Goal: Entertainment & Leisure: Consume media (video, audio)

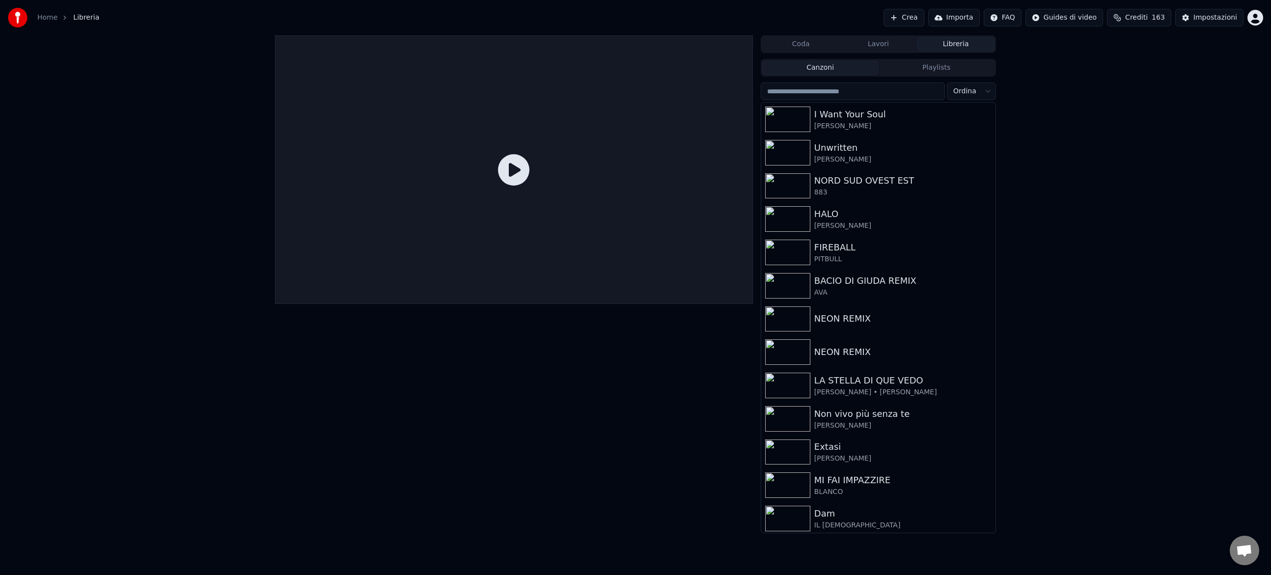
scroll to position [269, 0]
click at [904, 17] on button "Crea" at bounding box center [904, 18] width 40 height 18
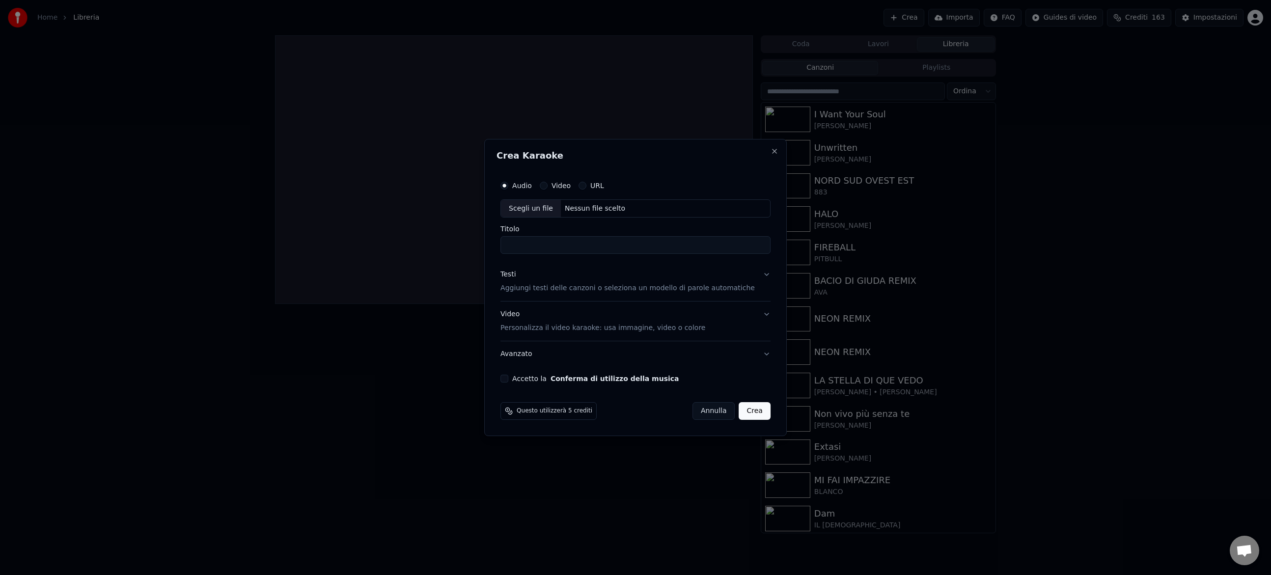
click at [579, 206] on div "Nessun file scelto" at bounding box center [595, 209] width 68 height 10
type input "**********"
click at [581, 290] on p "Aggiungi testi delle canzoni o seleziona un modello di parole automatiche" at bounding box center [628, 289] width 254 height 10
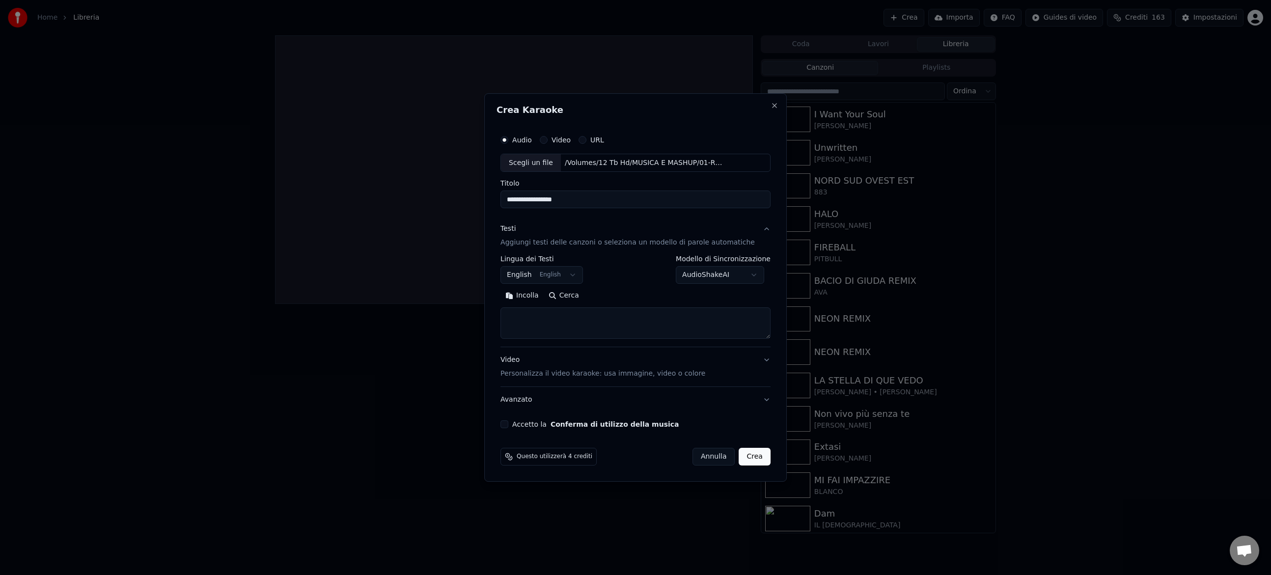
click at [551, 275] on button "English English" at bounding box center [542, 276] width 83 height 18
select select "**"
click at [541, 322] on textarea at bounding box center [636, 323] width 270 height 31
paste textarea "**********"
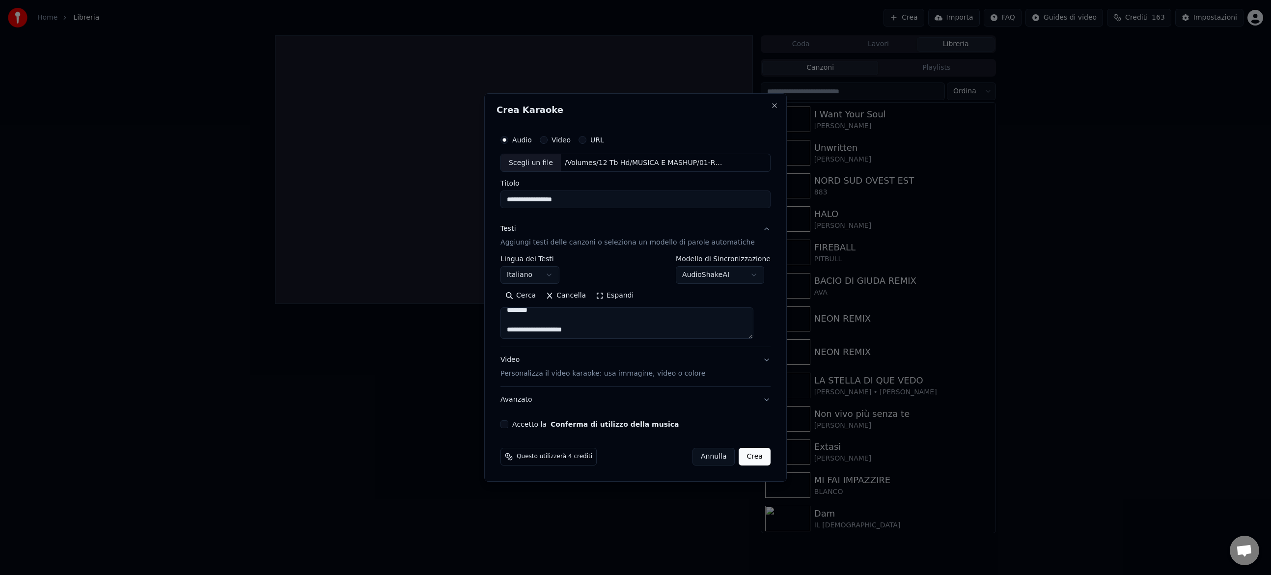
scroll to position [596, 0]
type textarea "**********"
click at [580, 374] on p "Personalizza il video karaoke: usa immagine, video o colore" at bounding box center [603, 374] width 205 height 10
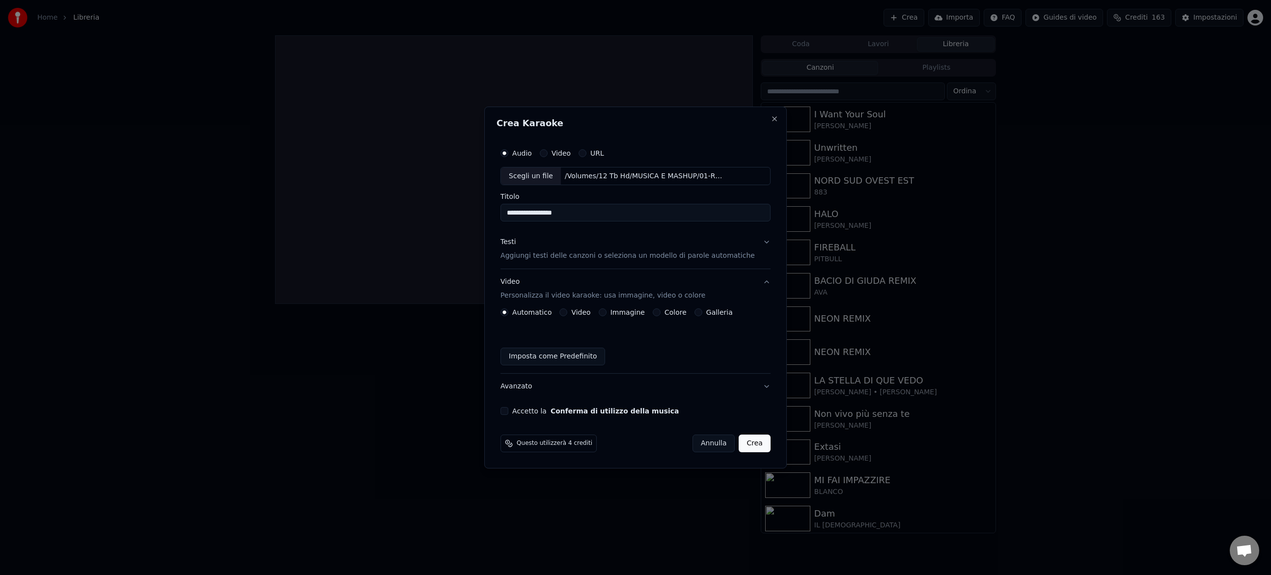
click at [567, 313] on button "Video" at bounding box center [563, 312] width 8 height 8
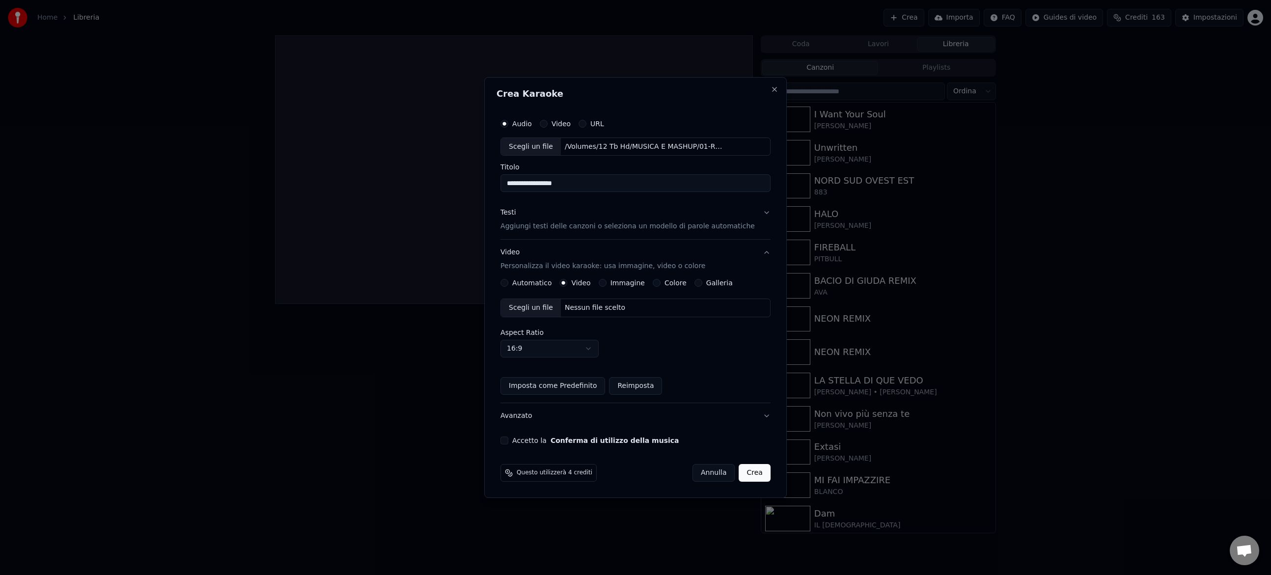
click at [585, 308] on div "Nessun file scelto" at bounding box center [595, 308] width 68 height 10
click at [508, 441] on button "Accetto la Conferma di utilizzo della musica" at bounding box center [505, 441] width 8 height 8
click at [741, 472] on button "Crea" at bounding box center [754, 473] width 31 height 18
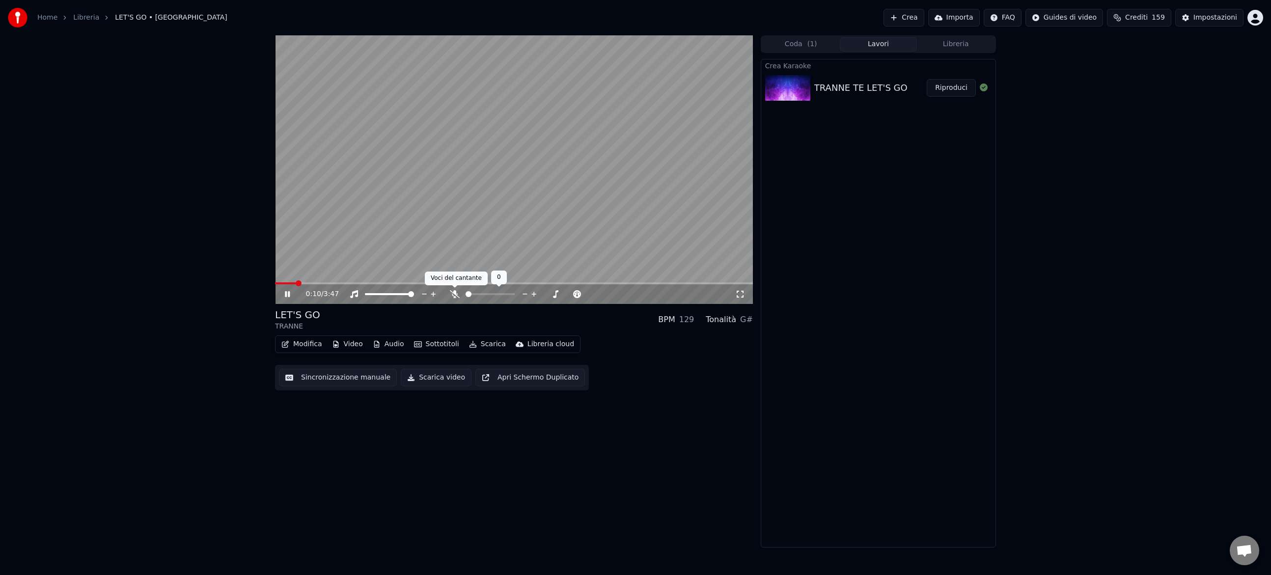
click at [454, 292] on icon at bounding box center [455, 294] width 10 height 8
click at [435, 345] on button "Sottotitoli" at bounding box center [436, 344] width 53 height 14
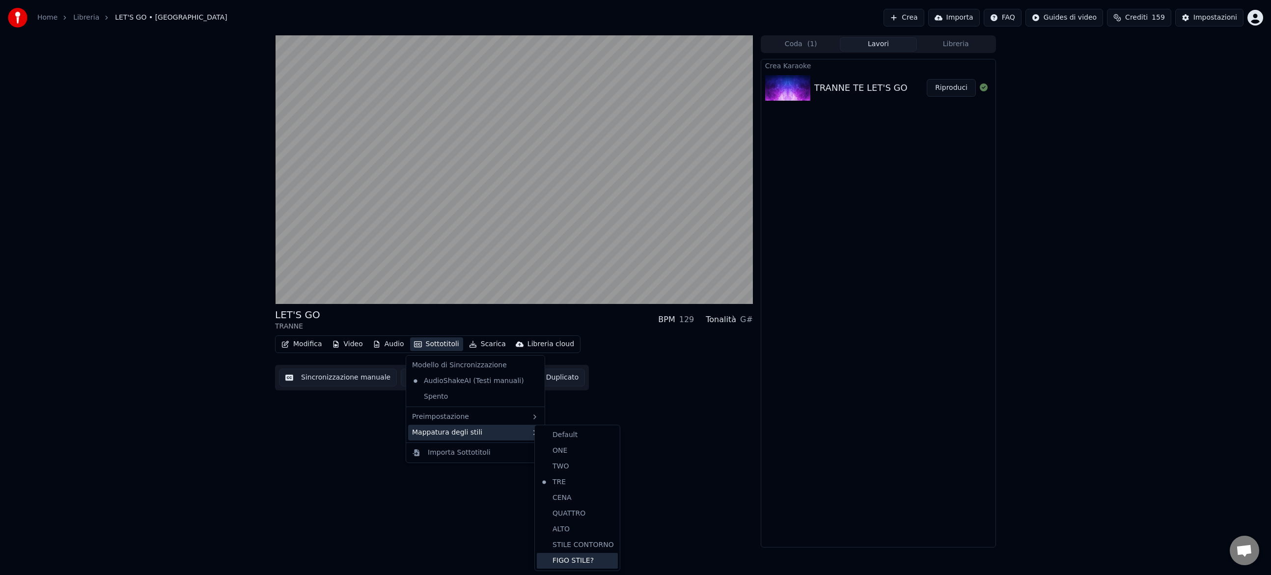
click at [585, 560] on div "FIGO STILE?" at bounding box center [577, 561] width 81 height 16
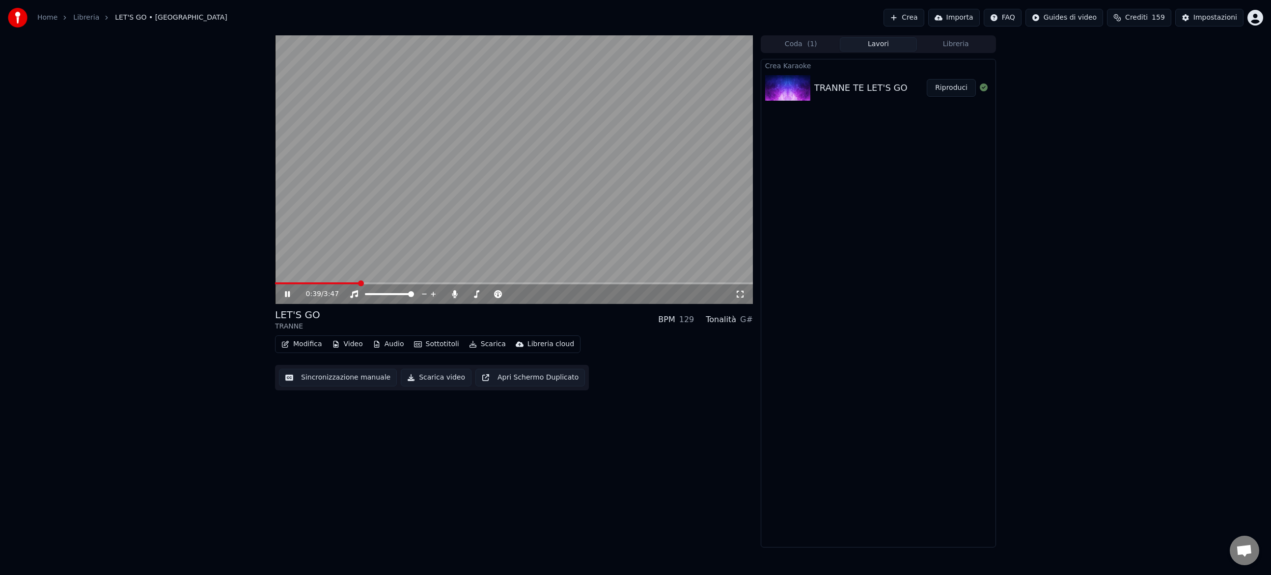
click at [288, 293] on icon at bounding box center [287, 294] width 5 height 6
click at [345, 284] on span at bounding box center [317, 283] width 84 height 2
click at [284, 295] on icon at bounding box center [294, 294] width 23 height 8
click at [287, 294] on icon at bounding box center [294, 294] width 23 height 8
click at [487, 343] on button "Scarica" at bounding box center [487, 344] width 45 height 14
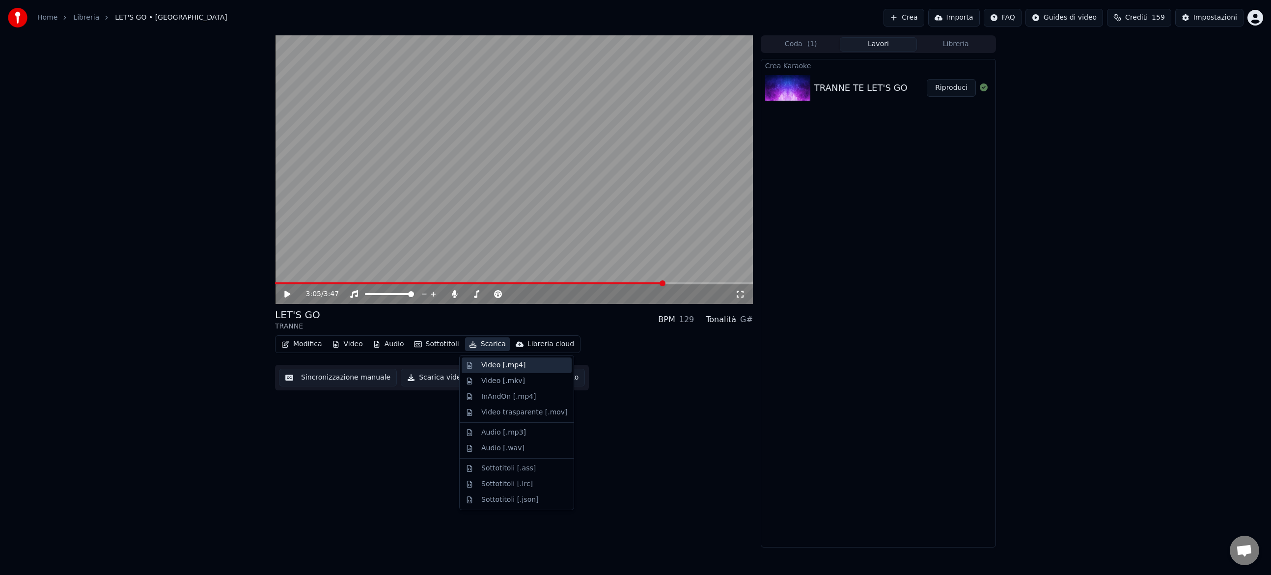
click at [492, 366] on div "Video [.mp4]" at bounding box center [503, 366] width 44 height 10
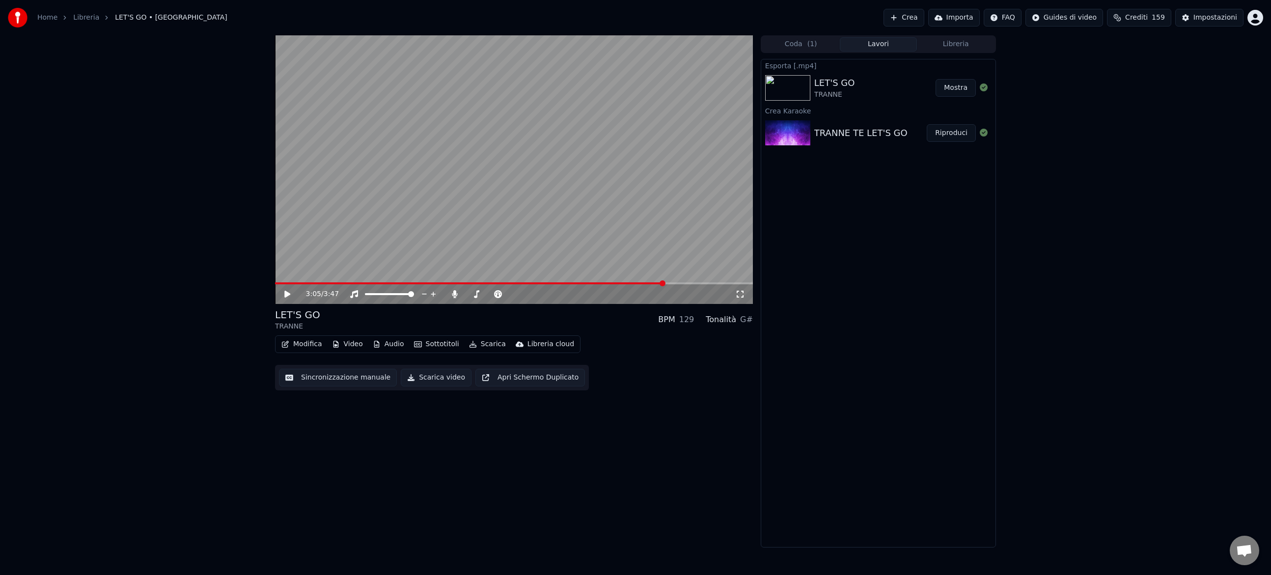
click at [957, 86] on button "Mostra" at bounding box center [956, 88] width 40 height 18
click at [904, 17] on button "Crea" at bounding box center [904, 18] width 40 height 18
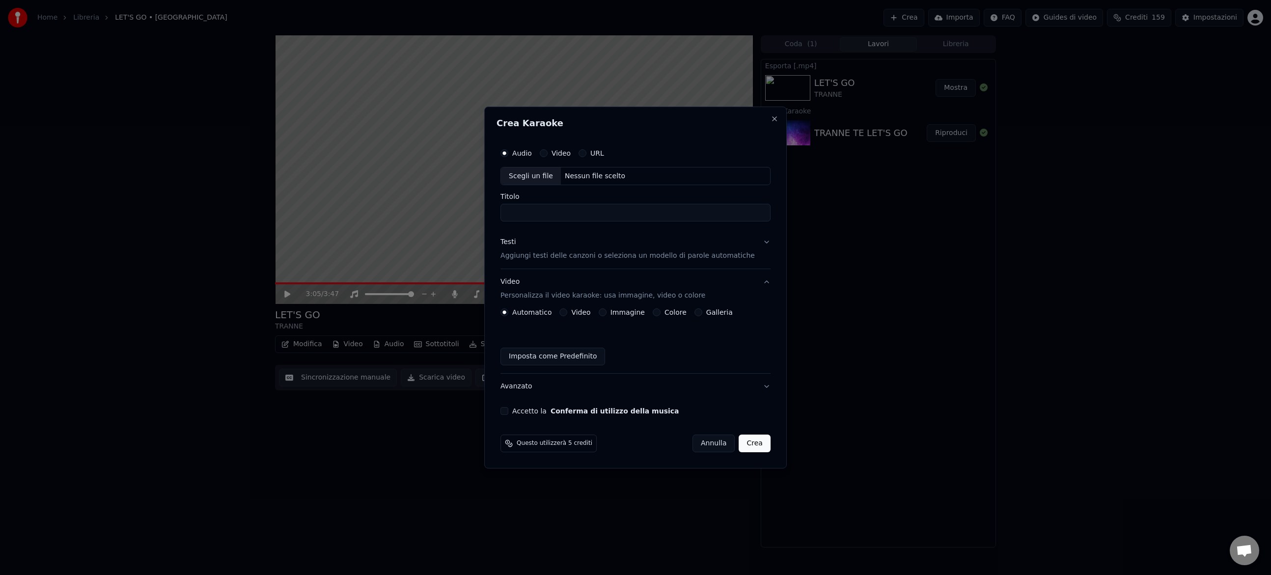
click at [548, 153] on button "Video" at bounding box center [544, 153] width 8 height 8
click at [588, 176] on div "Nessun file scelto" at bounding box center [595, 176] width 68 height 10
click at [508, 153] on button "Audio" at bounding box center [505, 153] width 8 height 8
click at [599, 175] on div "Nessun file scelto" at bounding box center [595, 176] width 68 height 10
drag, startPoint x: 525, startPoint y: 215, endPoint x: 510, endPoint y: 213, distance: 14.5
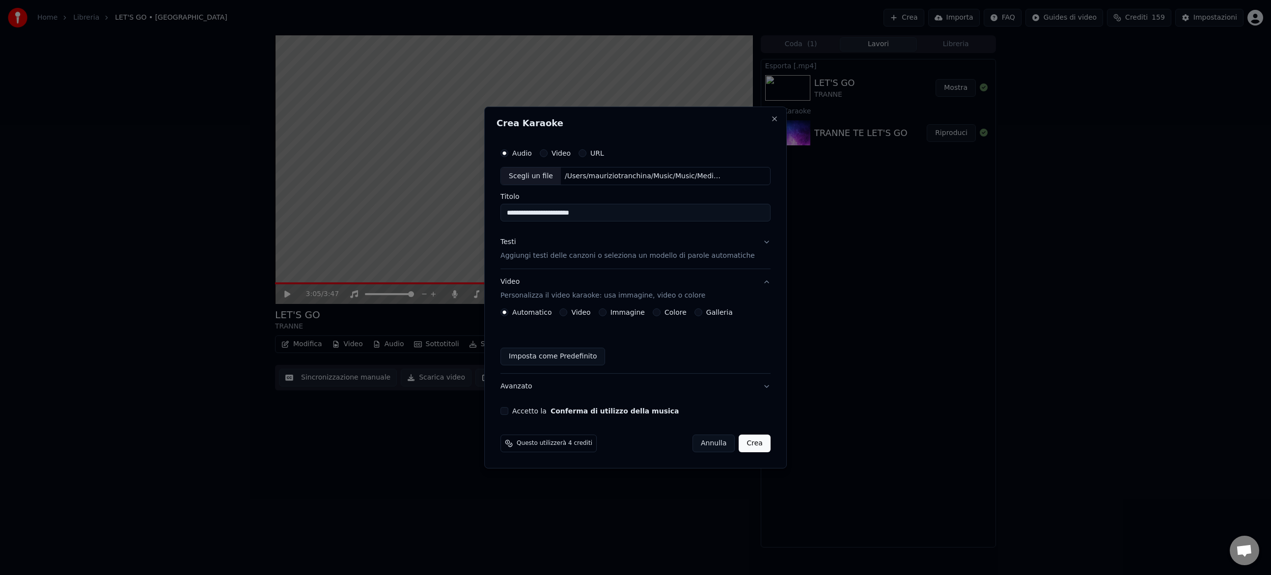
click at [510, 213] on input "**********" at bounding box center [636, 213] width 270 height 18
type input "**********"
click at [551, 253] on p "Aggiungi testi delle canzoni o seleziona un modello di parole automatiche" at bounding box center [628, 256] width 254 height 10
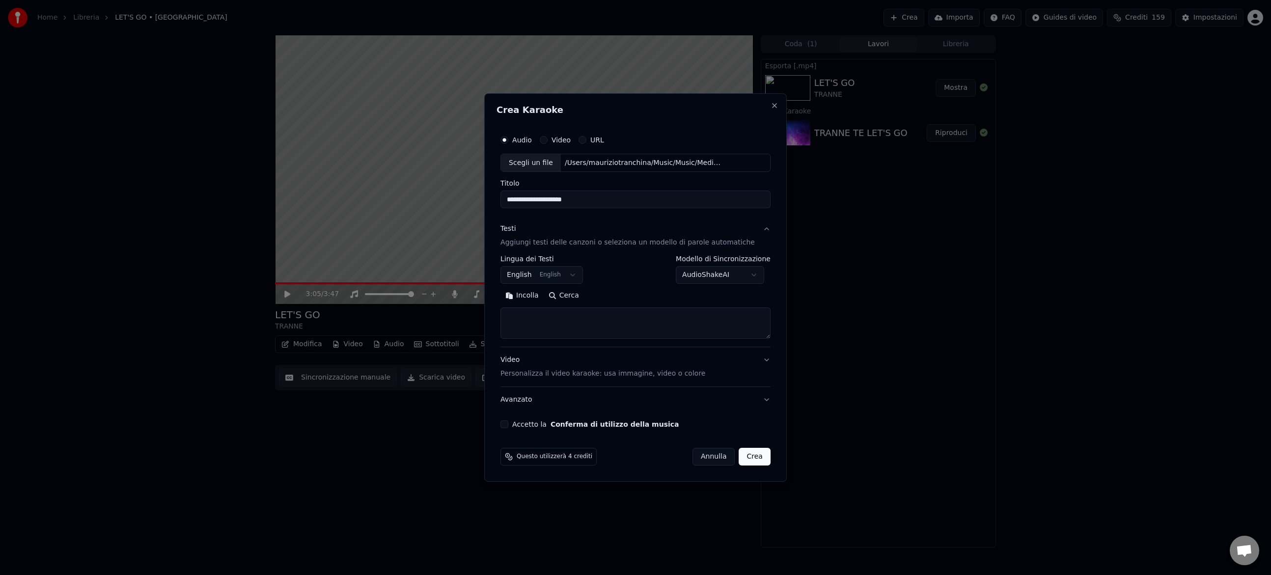
click at [549, 319] on textarea at bounding box center [636, 323] width 270 height 31
paste textarea "**********"
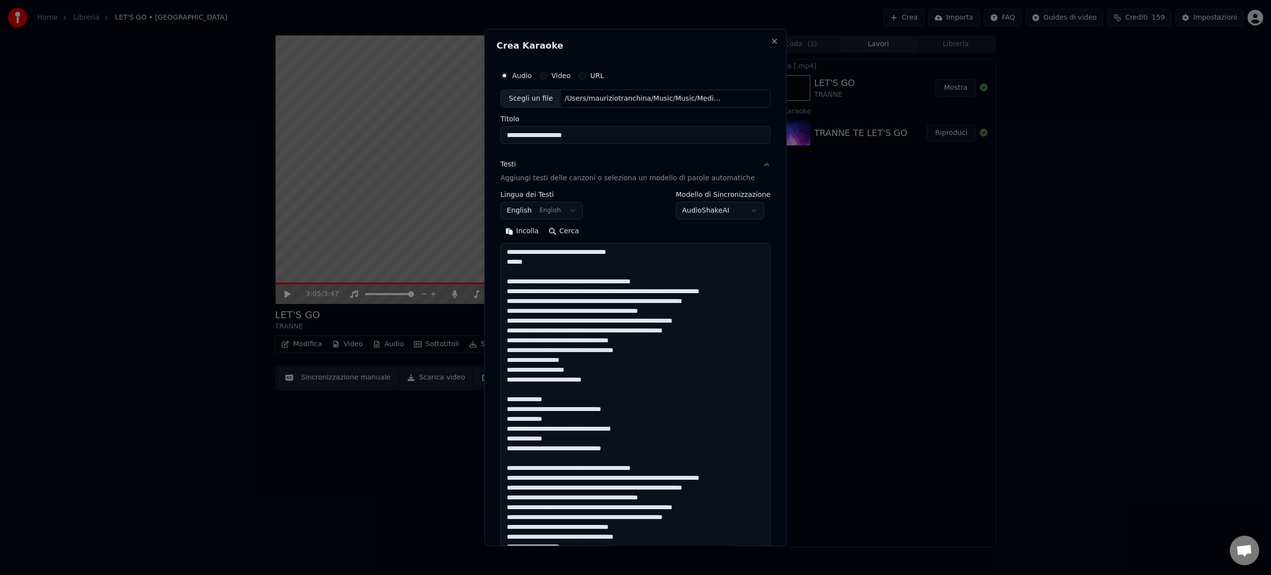
scroll to position [365, 0]
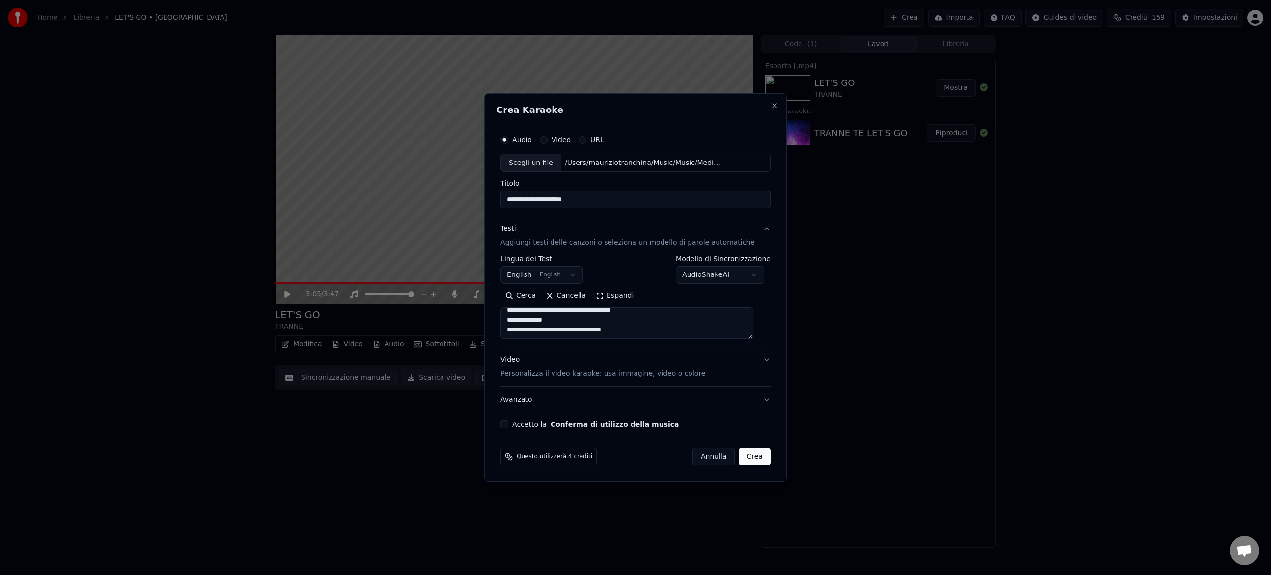
type textarea "**********"
click at [573, 376] on p "Personalizza il video karaoke: usa immagine, video o colore" at bounding box center [603, 374] width 205 height 10
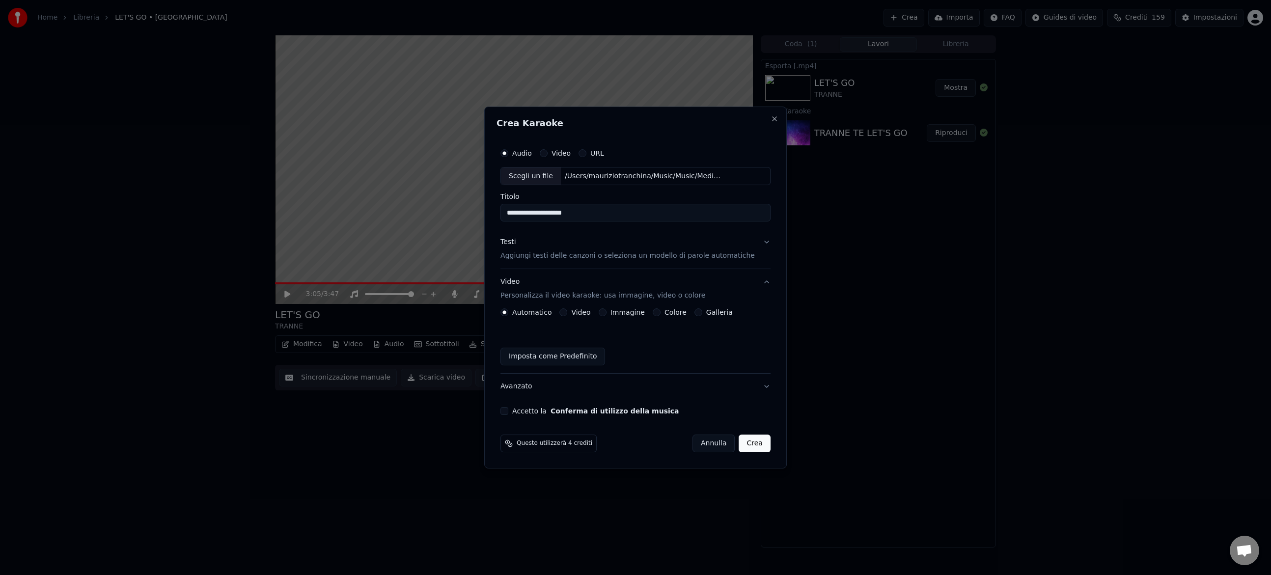
click at [567, 315] on button "Video" at bounding box center [563, 312] width 8 height 8
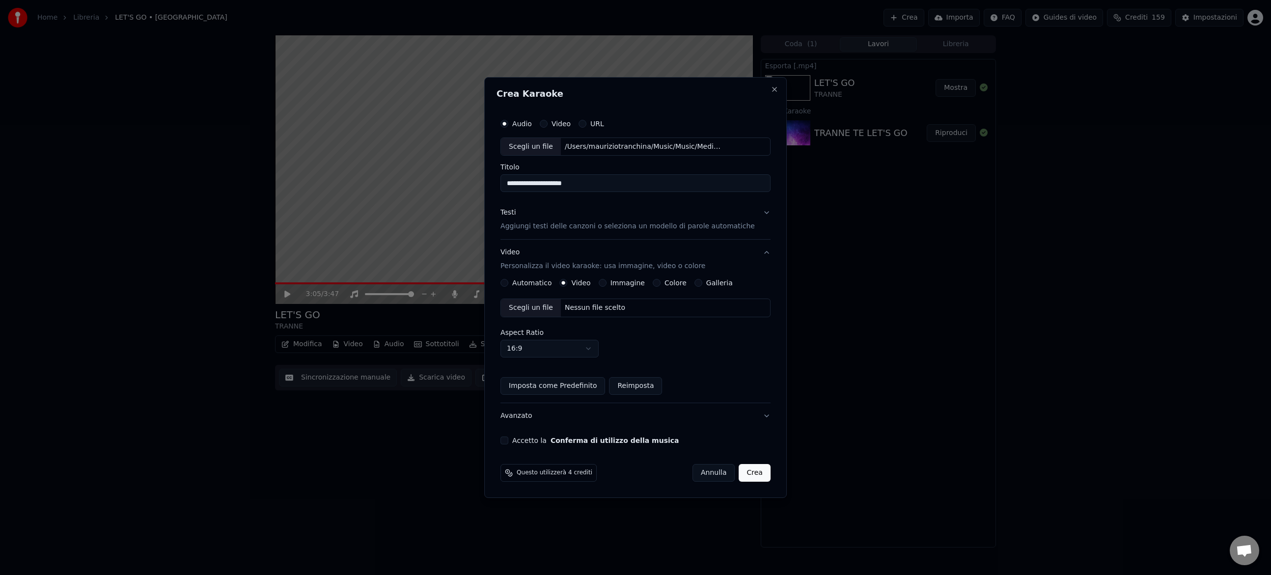
click at [582, 308] on div "Nessun file scelto" at bounding box center [595, 308] width 68 height 10
click at [508, 441] on button "Accetto la Conferma di utilizzo della musica" at bounding box center [505, 441] width 8 height 8
click at [750, 472] on button "Crea" at bounding box center [754, 473] width 31 height 18
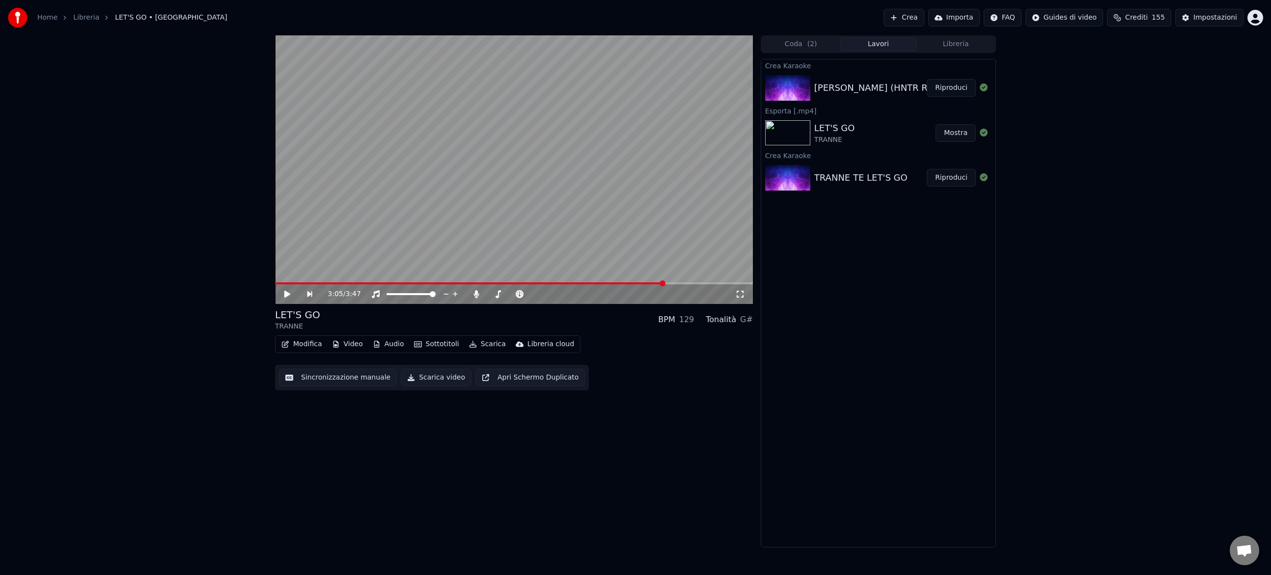
click at [952, 85] on button "Riproduci" at bounding box center [951, 88] width 49 height 18
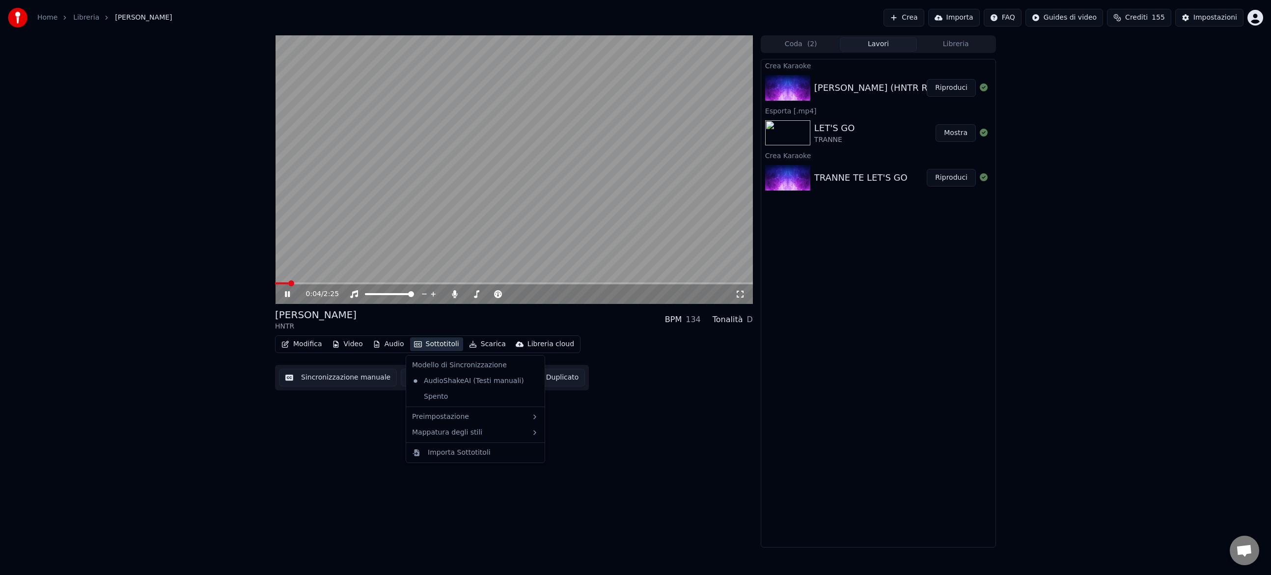
click at [439, 341] on button "Sottotitoli" at bounding box center [436, 344] width 53 height 14
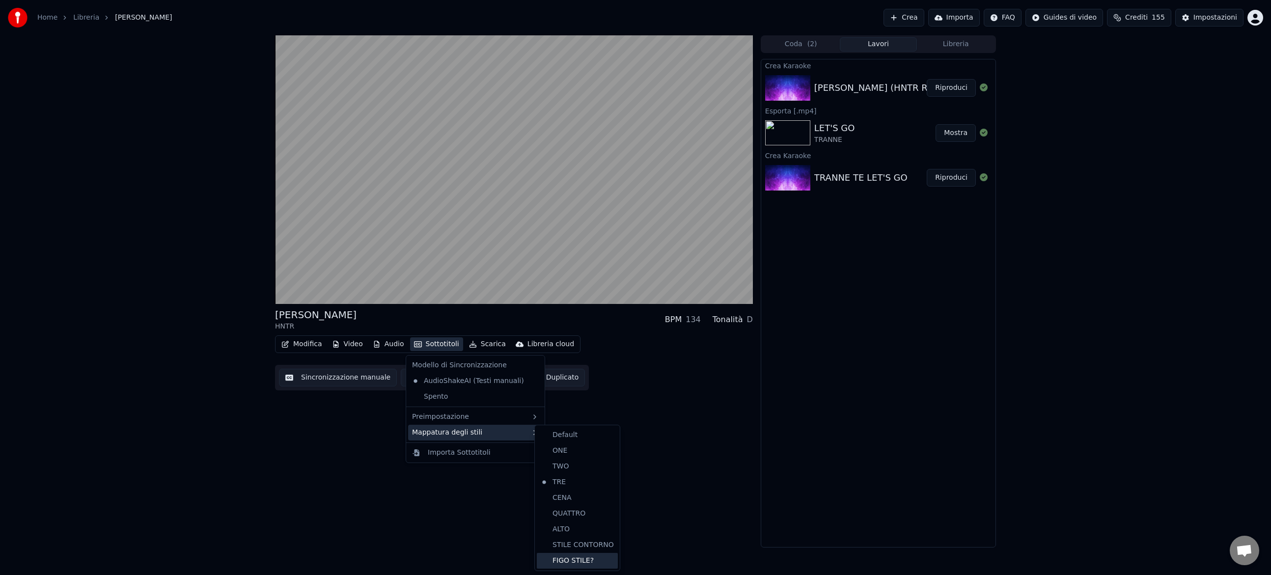
click at [600, 560] on div "FIGO STILE?" at bounding box center [577, 561] width 81 height 16
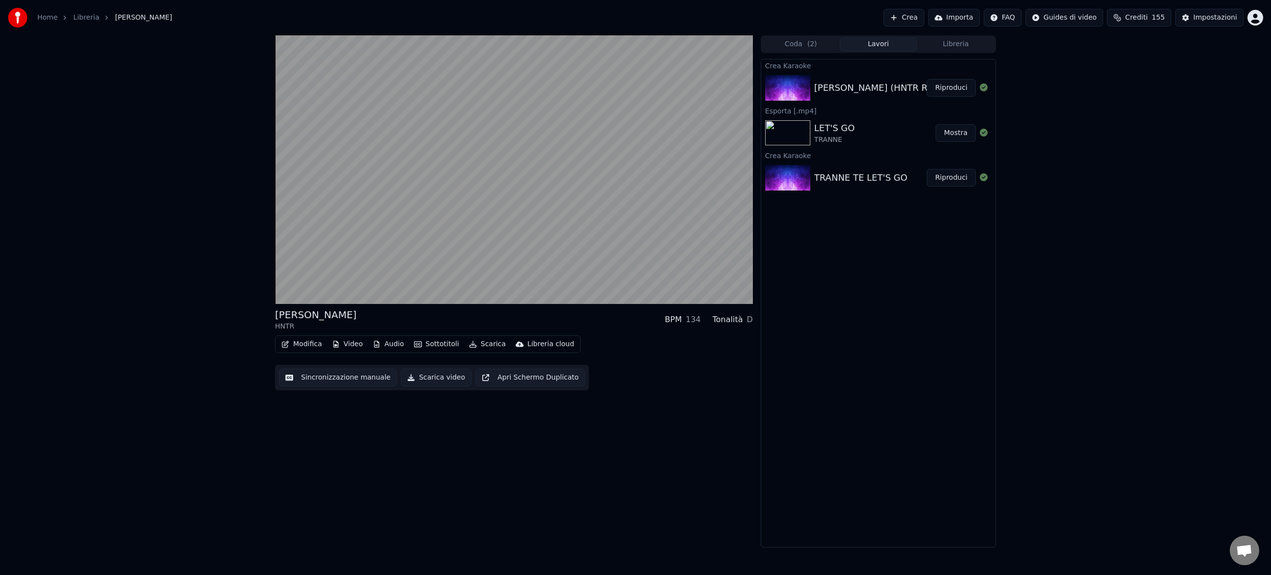
click at [437, 343] on button "Sottotitoli" at bounding box center [436, 344] width 53 height 14
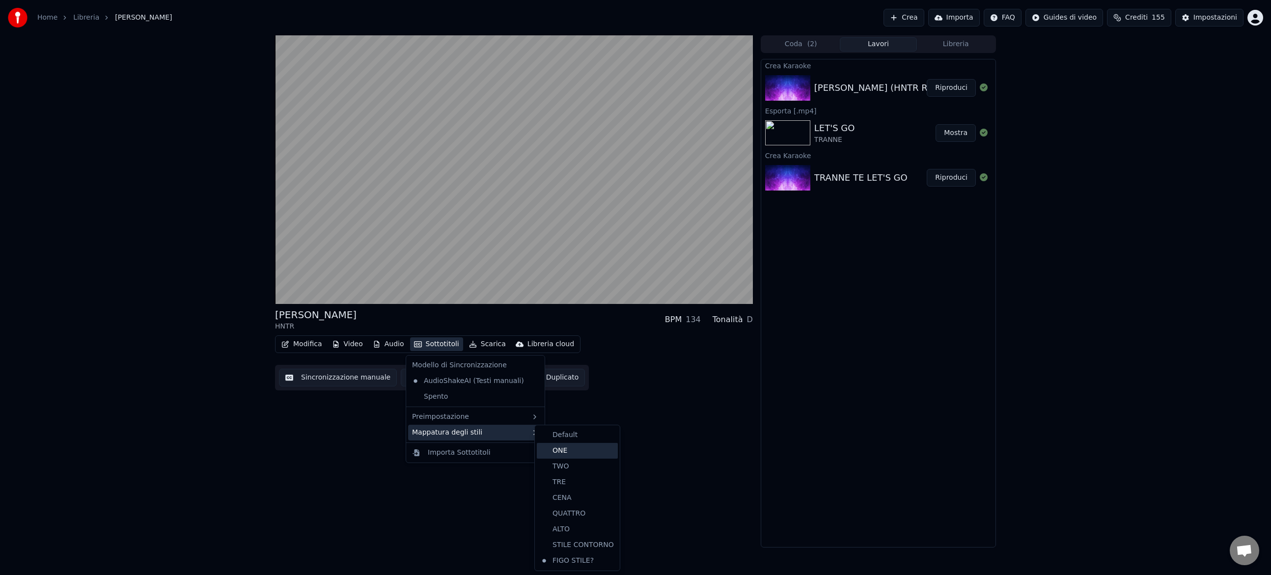
click at [588, 456] on div "ONE" at bounding box center [577, 451] width 81 height 16
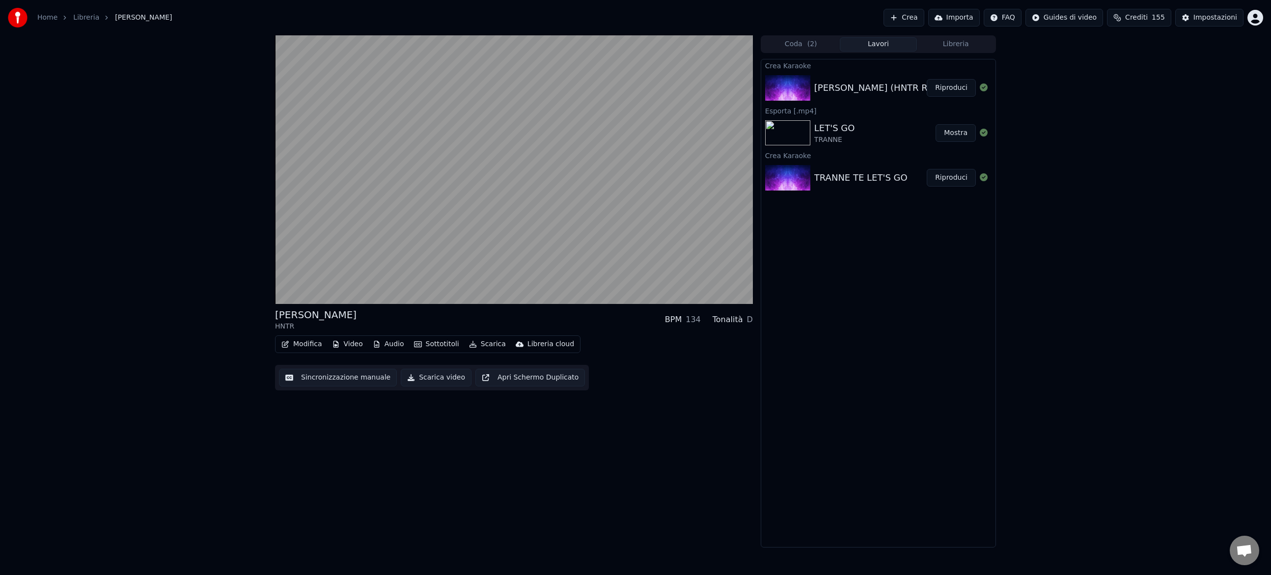
click at [446, 343] on button "Sottotitoli" at bounding box center [436, 344] width 53 height 14
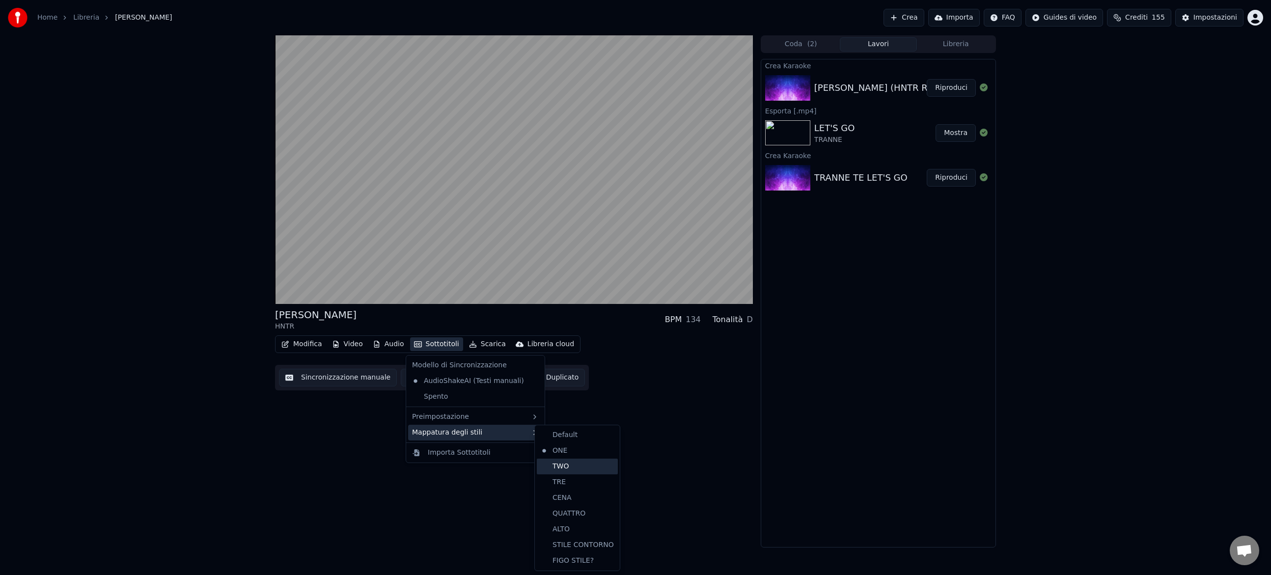
click at [559, 468] on div "TWO" at bounding box center [577, 467] width 81 height 16
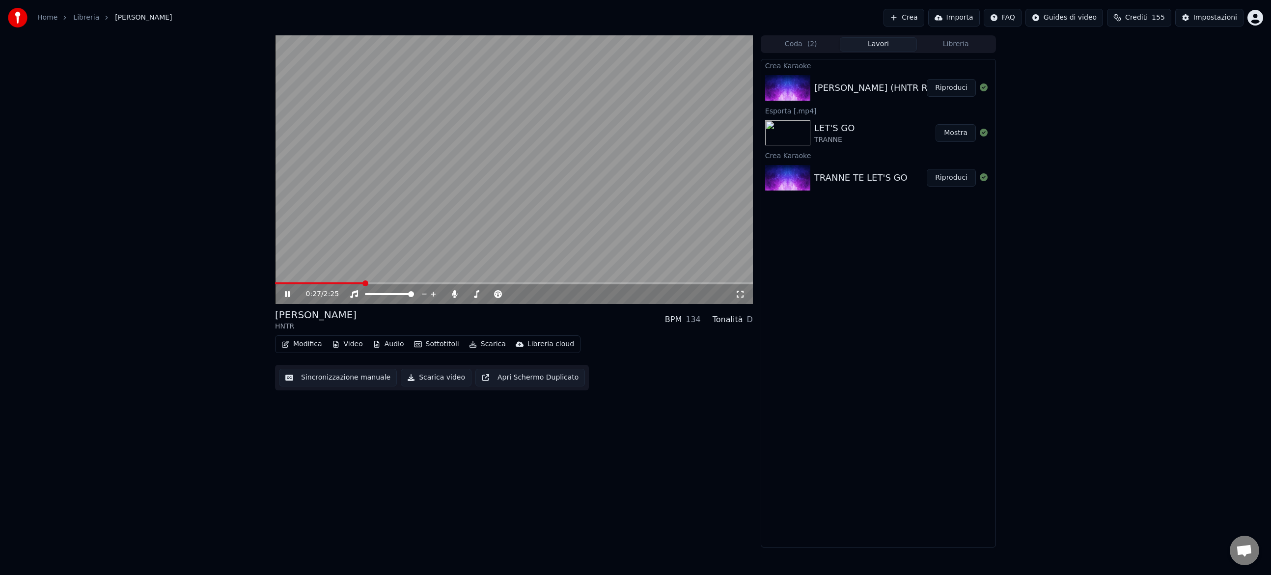
click at [364, 283] on span at bounding box center [319, 283] width 89 height 2
click at [309, 283] on span at bounding box center [293, 283] width 36 height 2
click at [442, 347] on button "Sottotitoli" at bounding box center [436, 344] width 53 height 14
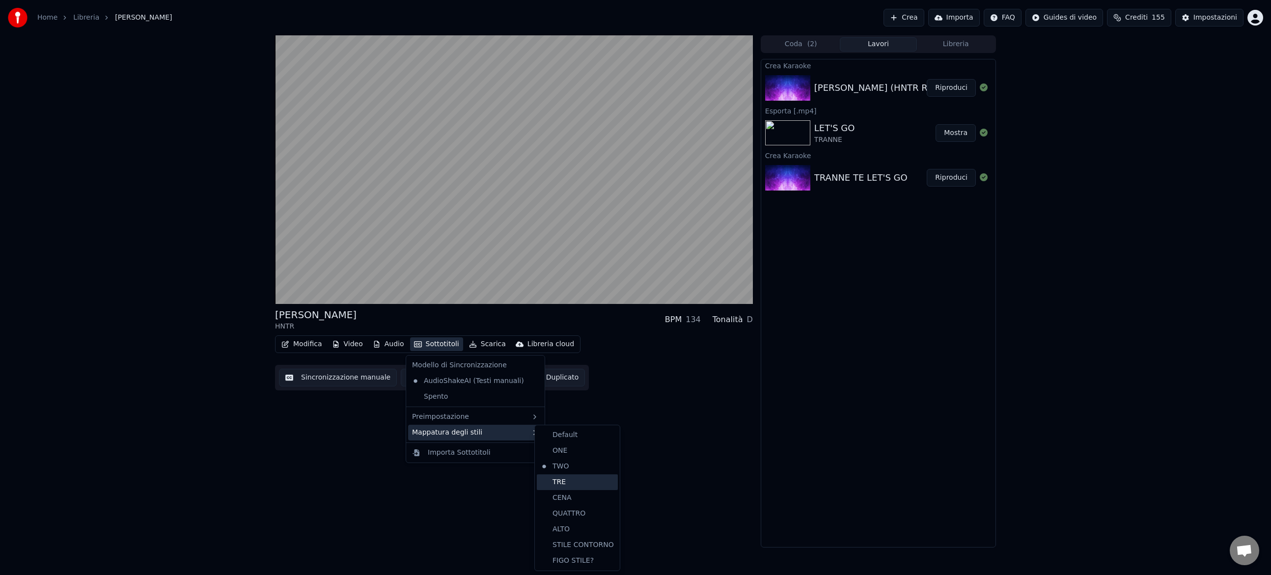
click at [575, 486] on div "TRE" at bounding box center [577, 482] width 81 height 16
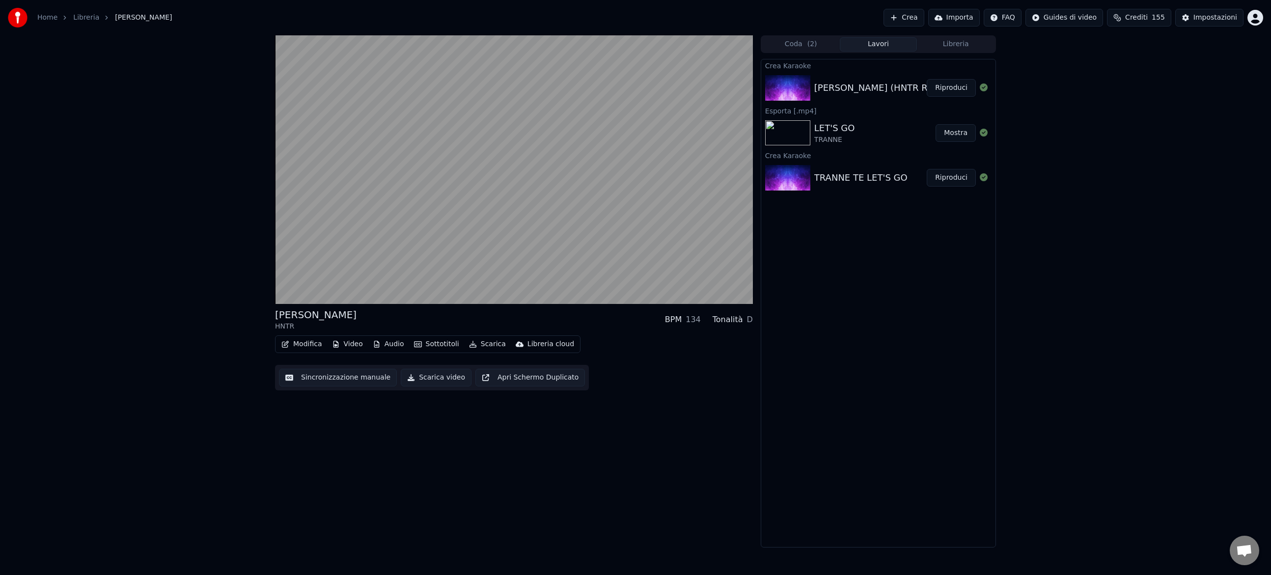
click at [450, 344] on button "Sottotitoli" at bounding box center [436, 344] width 53 height 14
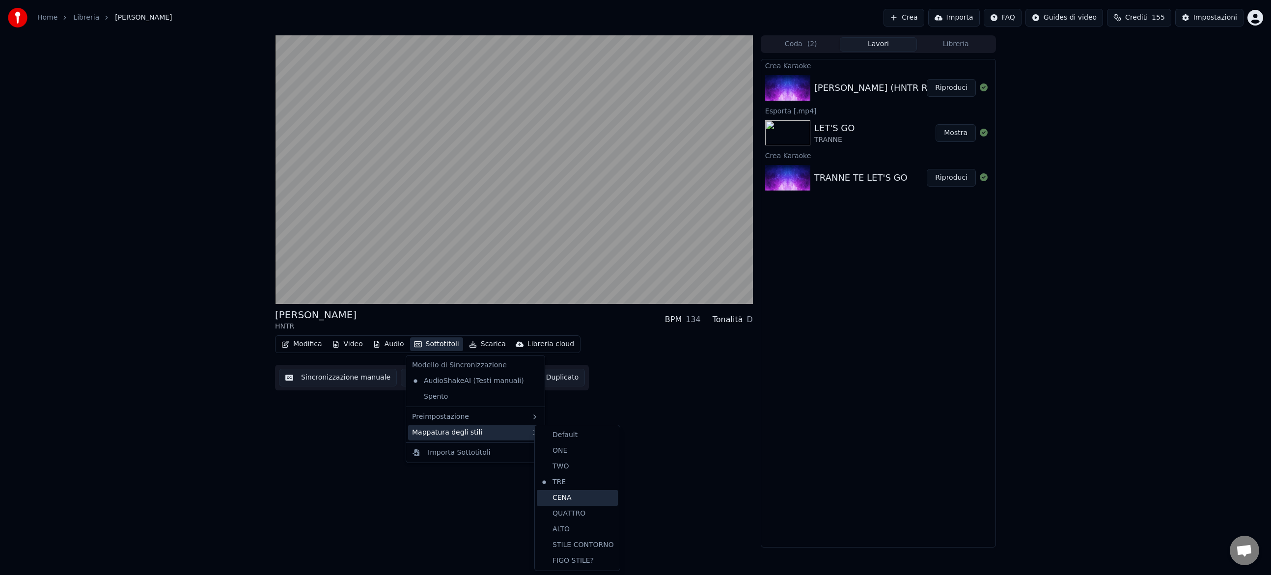
click at [580, 499] on div "CENA" at bounding box center [577, 498] width 81 height 16
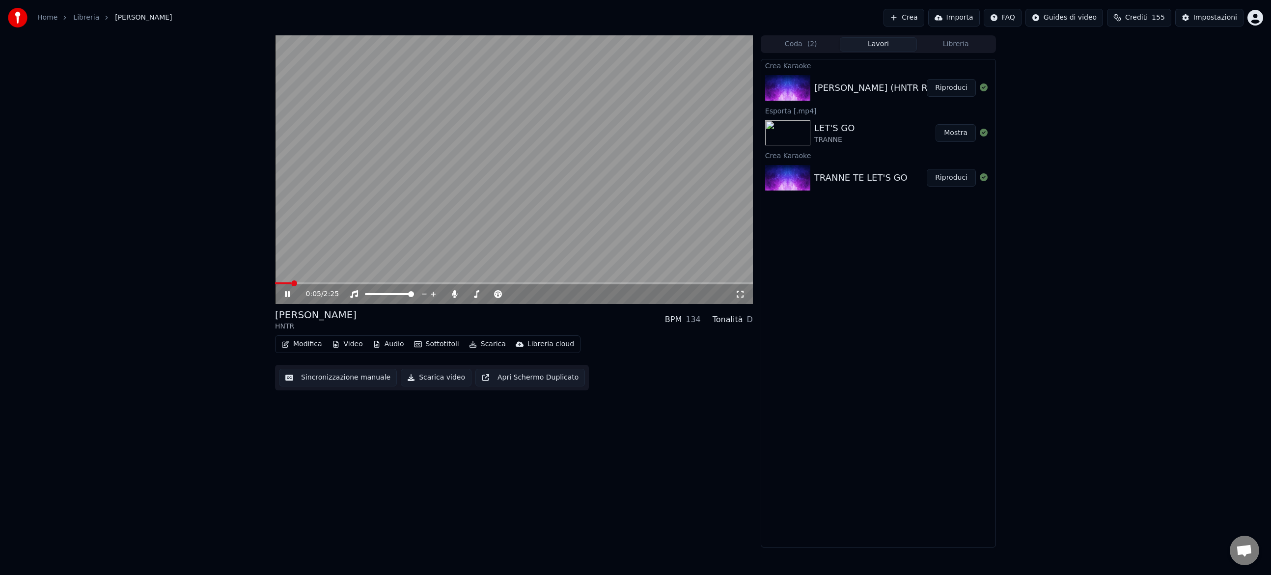
click at [291, 283] on span at bounding box center [283, 283] width 16 height 2
click at [441, 344] on button "Sottotitoli" at bounding box center [436, 344] width 53 height 14
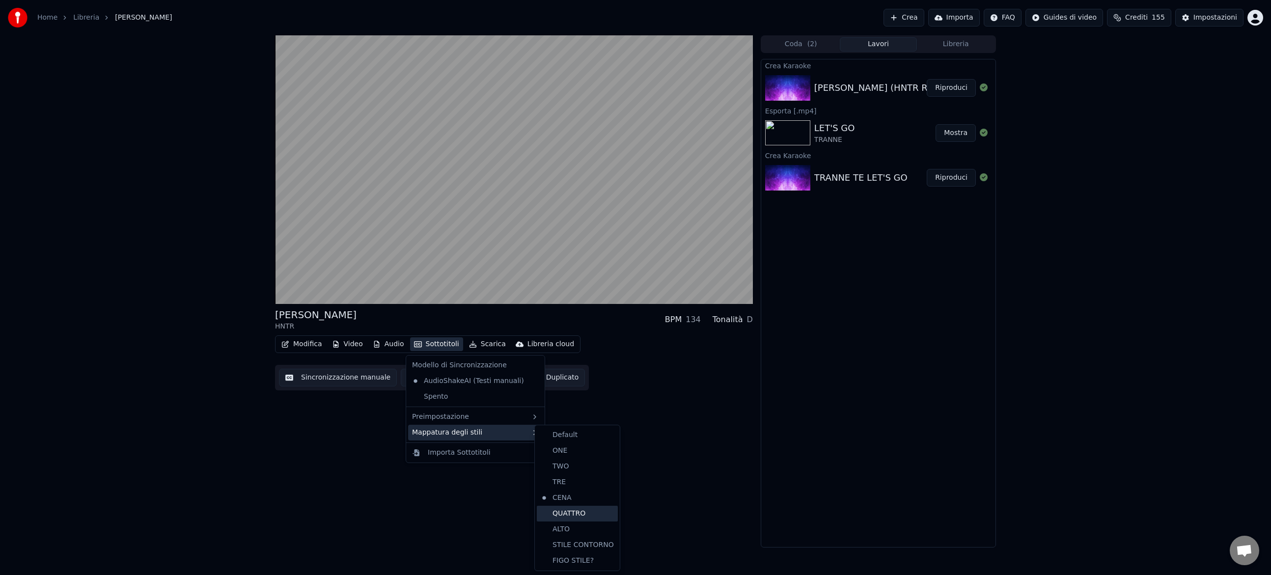
click at [568, 518] on div "QUATTRO" at bounding box center [577, 514] width 81 height 16
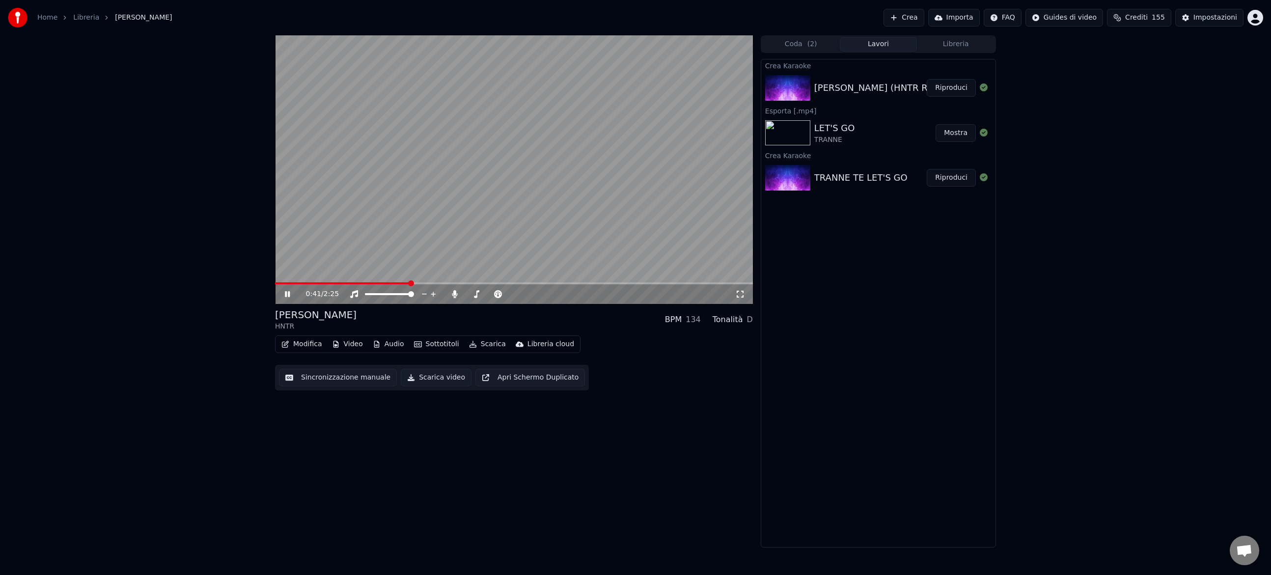
click at [288, 294] on icon at bounding box center [287, 294] width 5 height 6
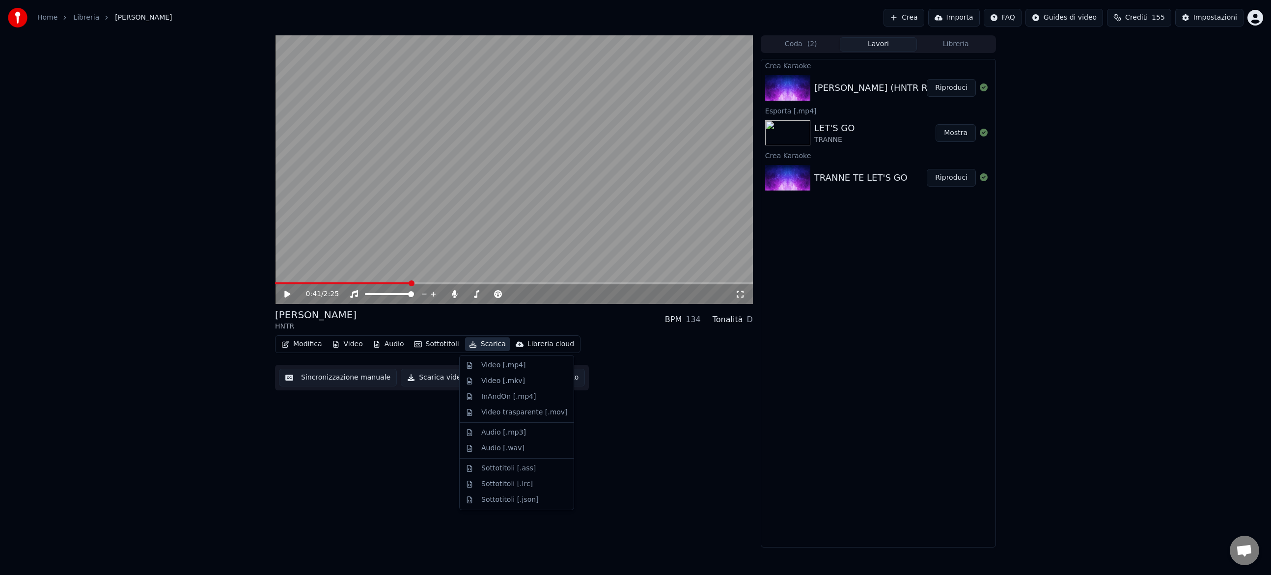
click at [486, 345] on button "Scarica" at bounding box center [487, 344] width 45 height 14
click at [493, 364] on div "Video [.mp4]" at bounding box center [503, 366] width 44 height 10
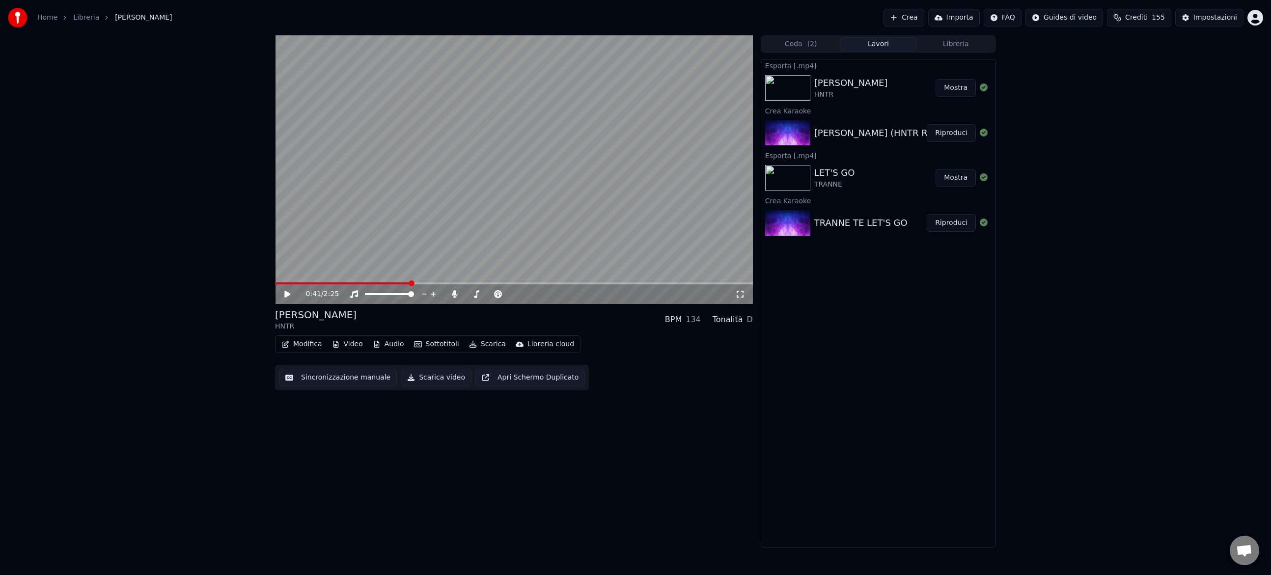
click at [948, 85] on button "Mostra" at bounding box center [956, 88] width 40 height 18
